Goal: Book appointment/travel/reservation

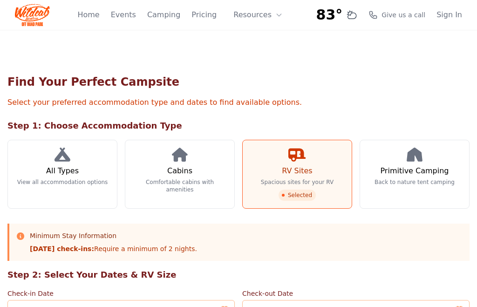
click at [305, 192] on span "Selected" at bounding box center [296, 194] width 37 height 11
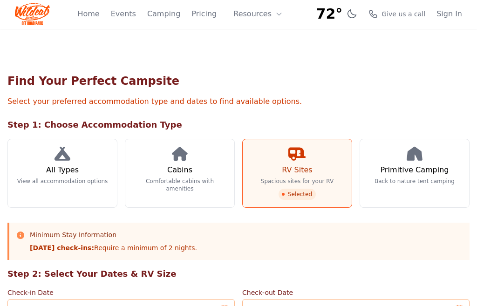
scroll to position [158, 0]
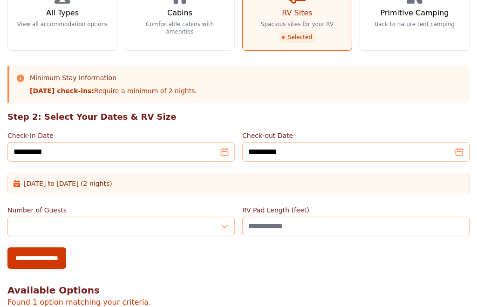
click at [60, 257] on input "**********" at bounding box center [36, 257] width 59 height 21
type input "**********"
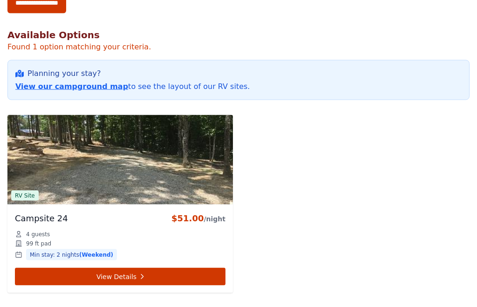
scroll to position [414, 0]
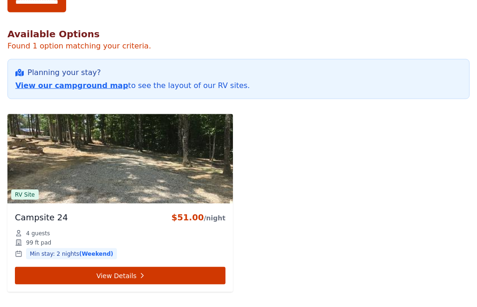
click at [87, 88] on link "View our campground map" at bounding box center [71, 85] width 113 height 9
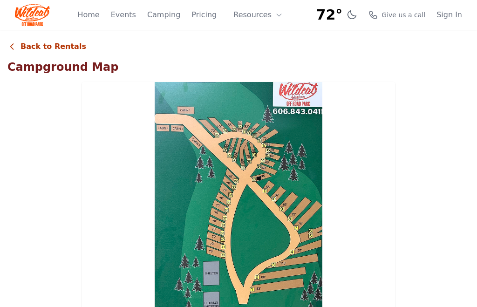
click at [46, 46] on link "Back to Rentals" at bounding box center [46, 46] width 79 height 11
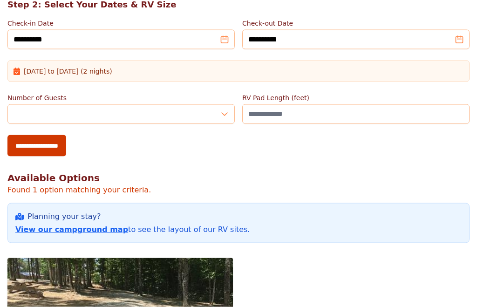
scroll to position [270, 0]
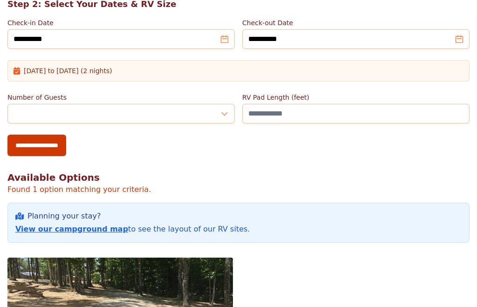
click at [73, 230] on link "View our campground map" at bounding box center [71, 228] width 113 height 9
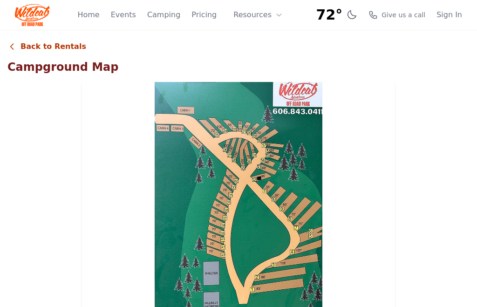
click at [18, 48] on link "Back to Rentals" at bounding box center [46, 46] width 79 height 11
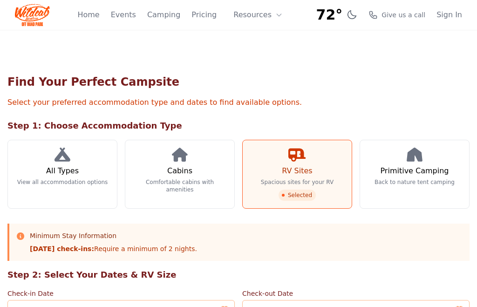
click at [208, 16] on link "Pricing" at bounding box center [203, 14] width 25 height 11
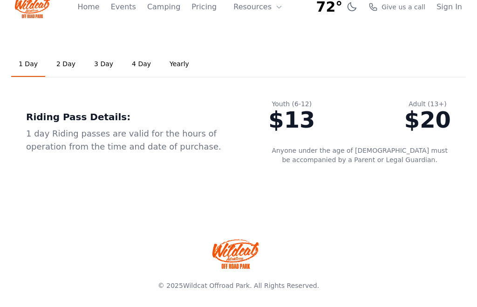
scroll to position [11, 0]
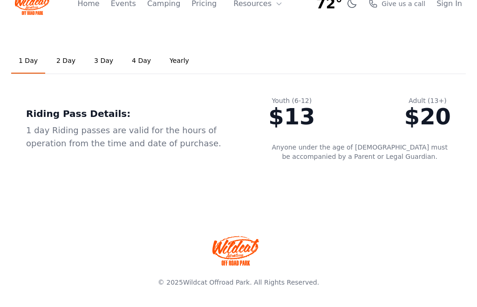
click at [58, 65] on link "2 Day" at bounding box center [66, 61] width 34 height 25
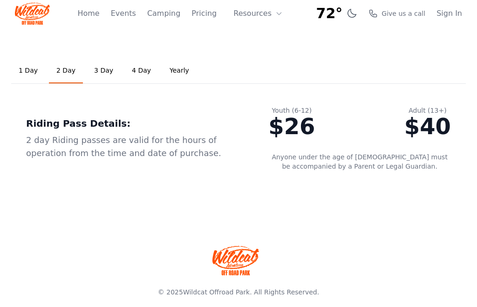
scroll to position [0, 0]
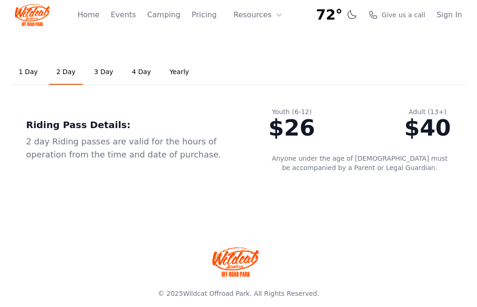
click at [272, 16] on button "Resources" at bounding box center [258, 15] width 61 height 19
click at [216, 18] on link "Pricing" at bounding box center [203, 14] width 25 height 11
click at [99, 14] on link "Home" at bounding box center [88, 14] width 22 height 11
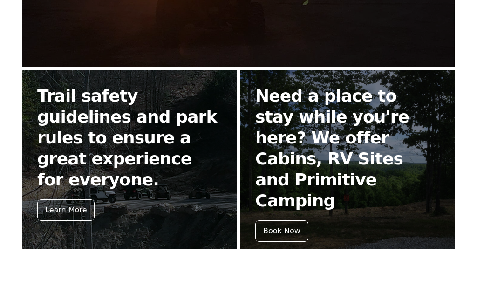
scroll to position [374, 0]
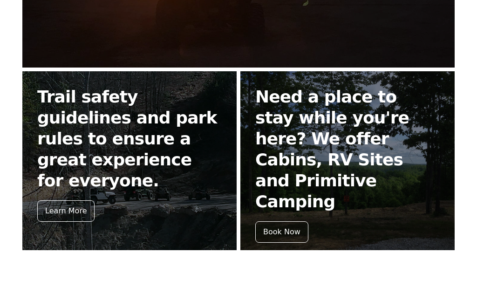
click at [290, 221] on div "Book Now" at bounding box center [281, 231] width 53 height 21
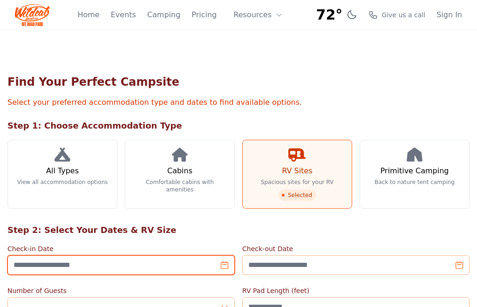
click at [148, 262] on input "Check-in Date" at bounding box center [120, 265] width 227 height 20
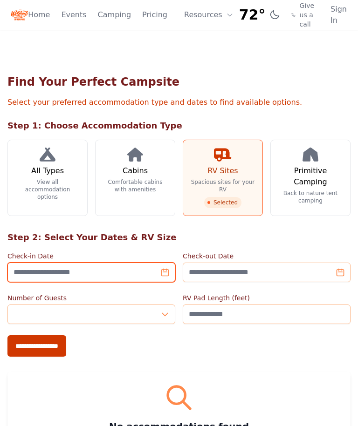
click at [152, 276] on input "Check-in Date" at bounding box center [91, 273] width 168 height 20
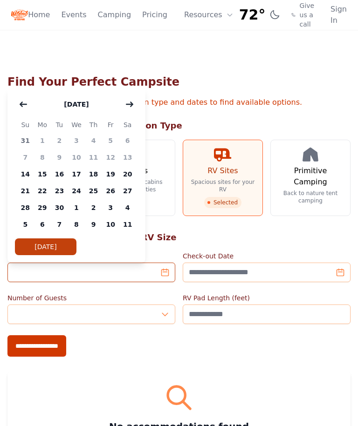
click at [133, 106] on icon "button" at bounding box center [129, 104] width 7 height 7
click at [93, 171] on span "16" at bounding box center [93, 174] width 17 height 17
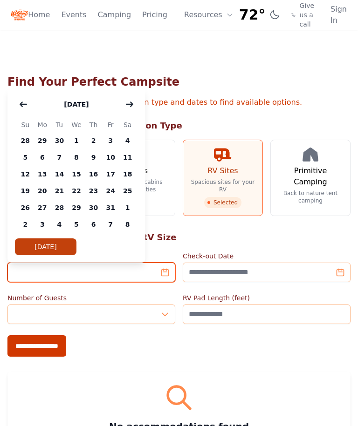
type input "**********"
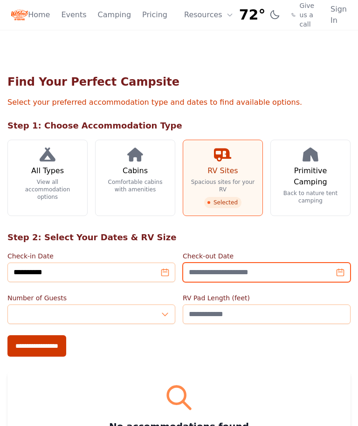
click at [338, 275] on input "Check-out Date" at bounding box center [266, 273] width 168 height 20
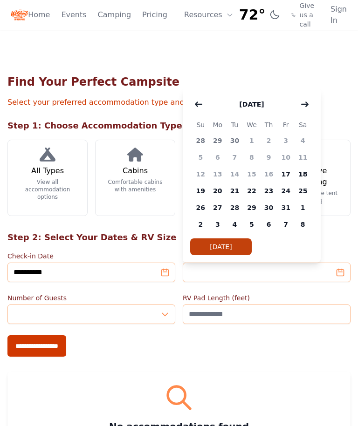
click at [203, 191] on span "19" at bounding box center [200, 190] width 17 height 17
type input "**********"
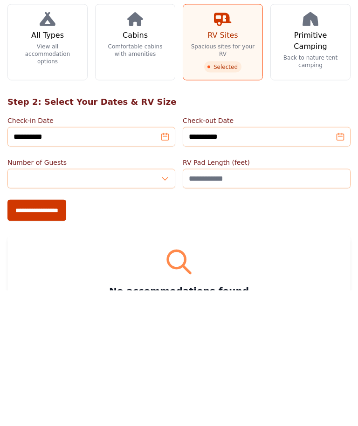
click at [57, 306] on input "**********" at bounding box center [36, 345] width 59 height 21
type input "**********"
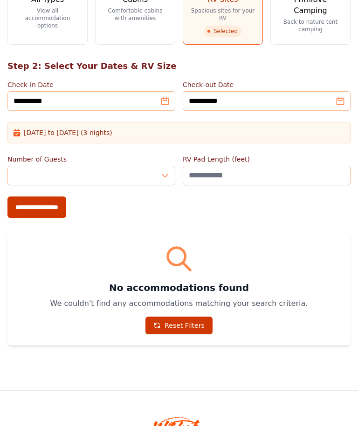
scroll to position [171, 0]
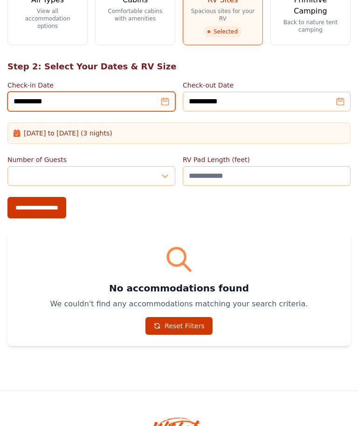
click at [162, 101] on input "**********" at bounding box center [91, 102] width 168 height 20
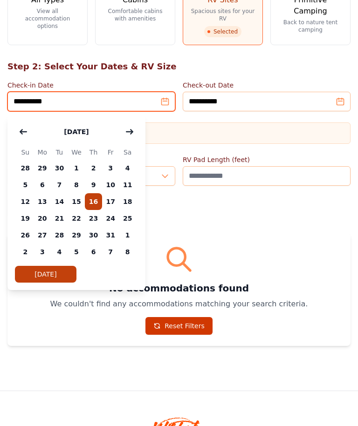
scroll to position [170, 0]
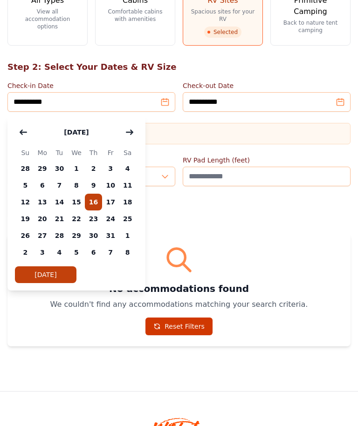
click at [110, 205] on span "17" at bounding box center [110, 202] width 17 height 17
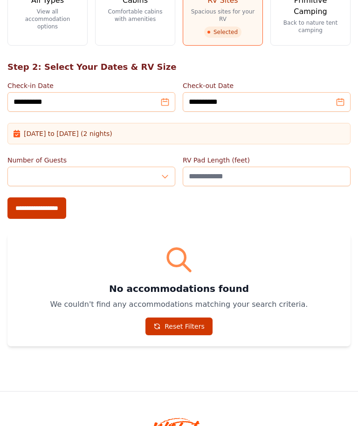
click at [63, 210] on input "**********" at bounding box center [36, 207] width 59 height 21
type input "**********"
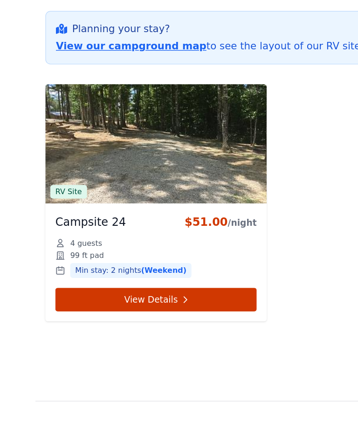
scroll to position [401, 0]
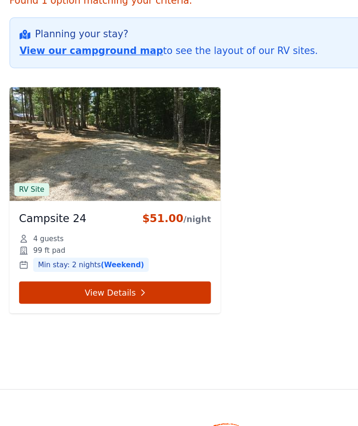
click at [101, 287] on link "View Details" at bounding box center [90, 296] width 151 height 18
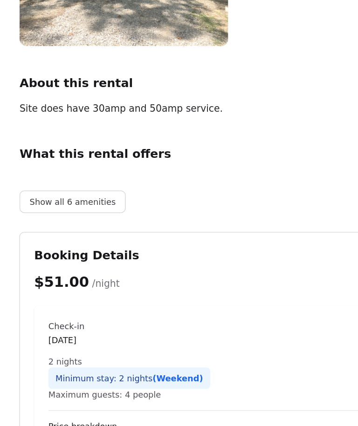
scroll to position [134, 0]
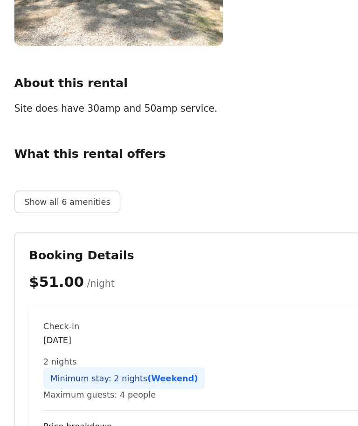
click at [65, 216] on button "Show all 6 amenities" at bounding box center [52, 225] width 83 height 18
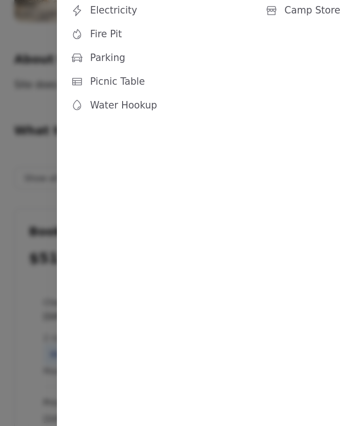
scroll to position [153, 0]
click at [32, 274] on div at bounding box center [179, 213] width 358 height 426
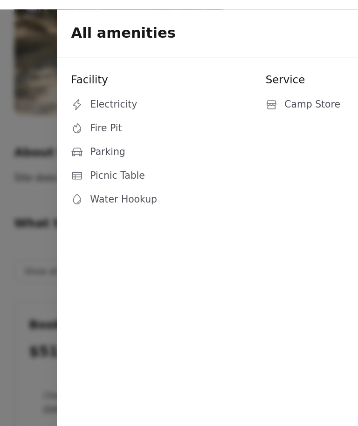
scroll to position [0, 0]
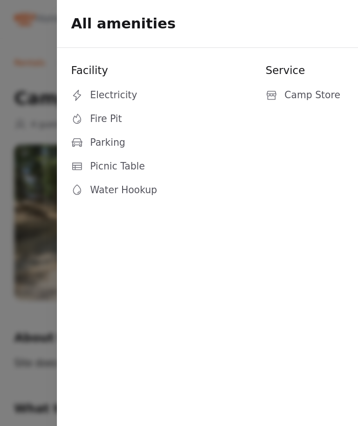
click at [28, 227] on div at bounding box center [179, 213] width 358 height 426
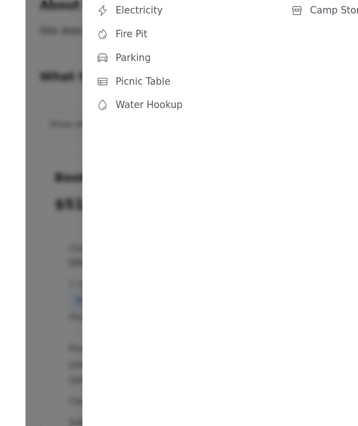
scroll to position [223, 0]
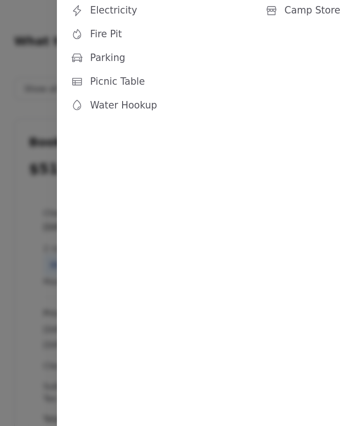
click at [34, 219] on div at bounding box center [179, 213] width 358 height 426
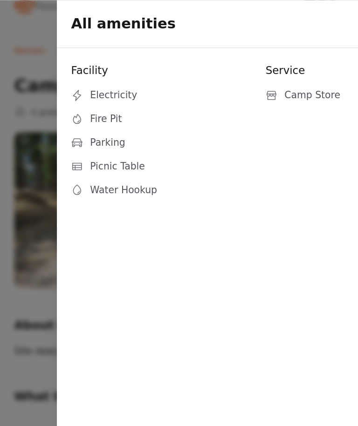
scroll to position [0, 0]
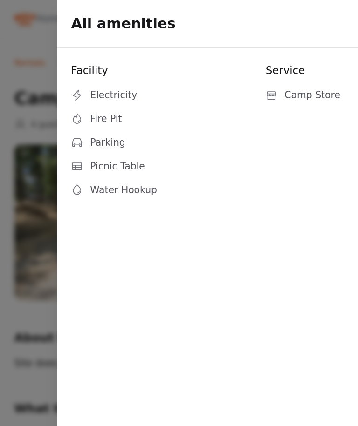
click at [82, 20] on h2 "All amenities" at bounding box center [97, 18] width 82 height 15
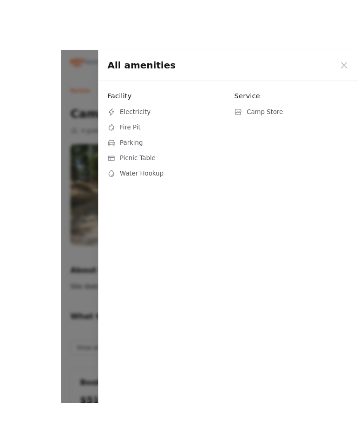
scroll to position [6, 0]
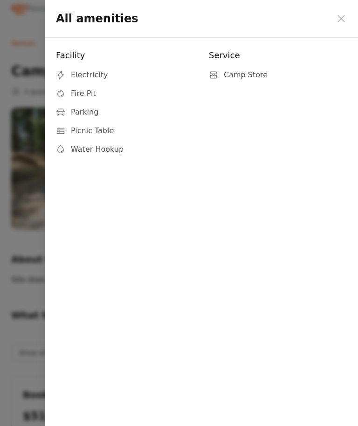
click at [345, 18] on icon at bounding box center [340, 18] width 11 height 11
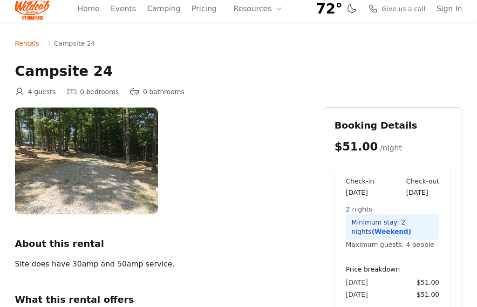
scroll to position [0, 0]
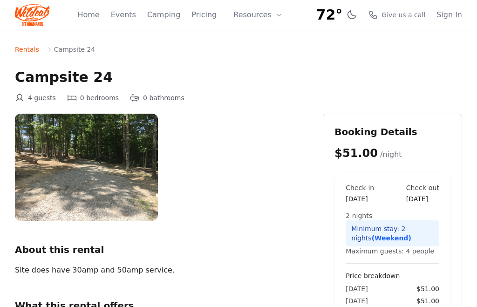
click at [94, 9] on link "Home" at bounding box center [88, 14] width 22 height 11
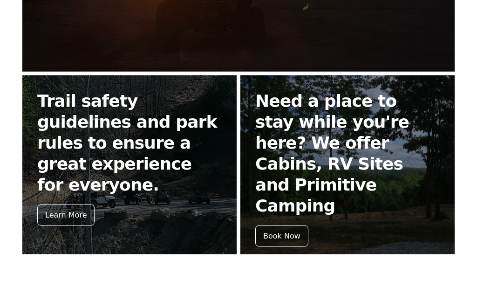
scroll to position [392, 0]
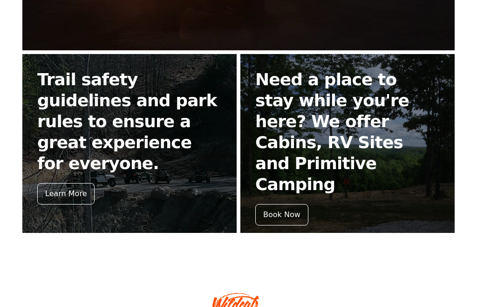
click at [285, 204] on div "Book Now" at bounding box center [281, 214] width 53 height 21
